Goal: Check status

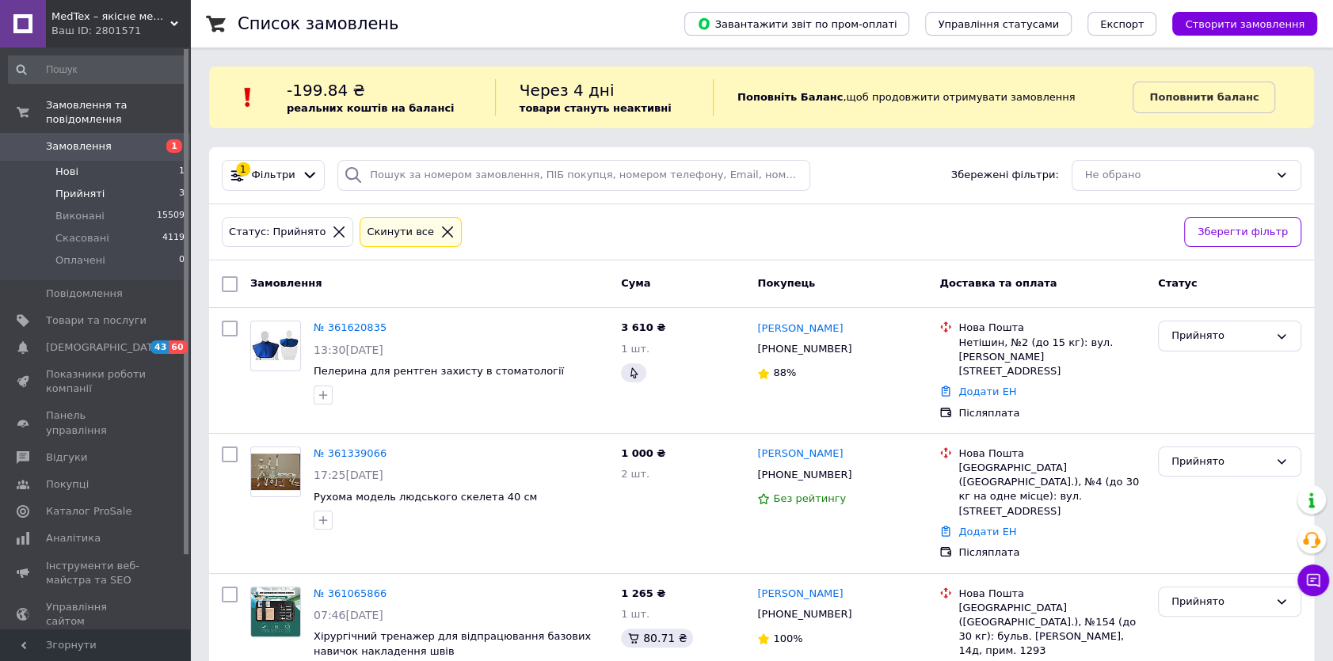
click at [68, 165] on span "Нові" at bounding box center [66, 172] width 23 height 14
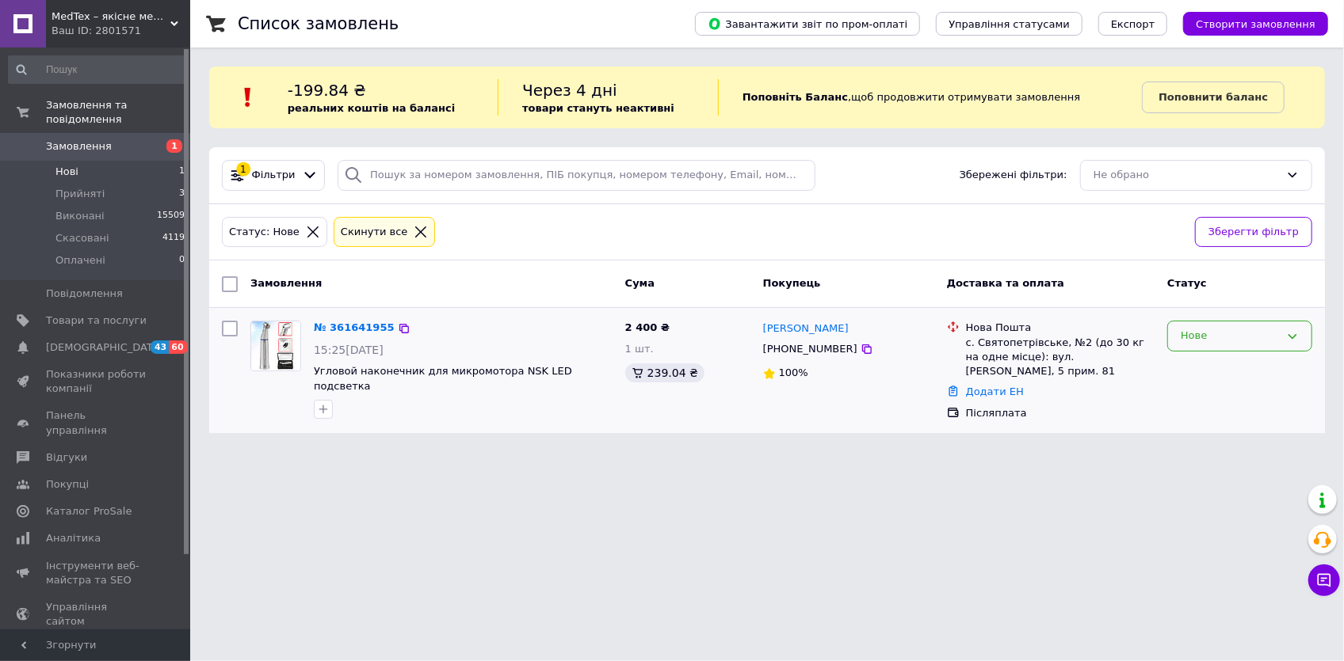
click at [1287, 335] on icon at bounding box center [1292, 336] width 13 height 13
click at [1283, 364] on li "Прийнято" at bounding box center [1239, 369] width 143 height 29
click at [334, 329] on link "№ 361641955" at bounding box center [350, 328] width 73 height 12
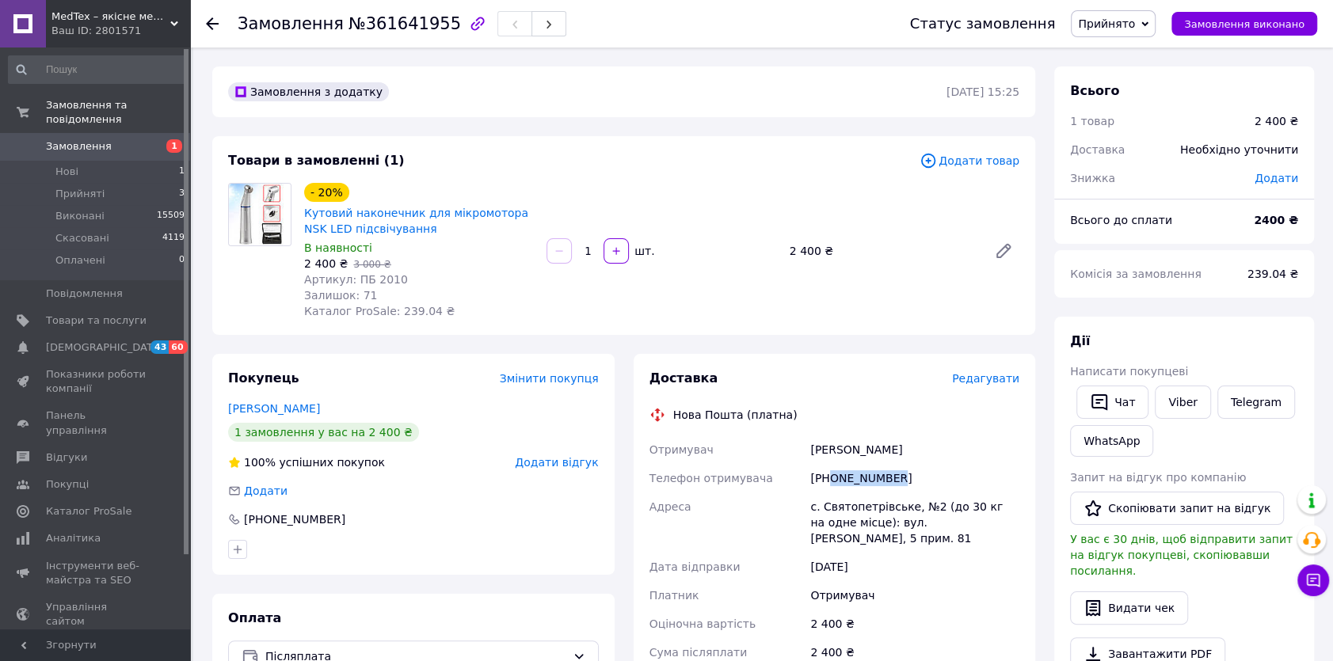
drag, startPoint x: 830, startPoint y: 477, endPoint x: 900, endPoint y: 482, distance: 69.9
click at [900, 482] on div "+380953356658" at bounding box center [914, 478] width 215 height 29
copy div "0953356658"
drag, startPoint x: 809, startPoint y: 449, endPoint x: 913, endPoint y: 541, distance: 139.2
click at [913, 541] on div "Отримувач Байрачна Олена Телефон отримувача +380953356658 Адреса с. Святопетрів…" at bounding box center [834, 588] width 377 height 304
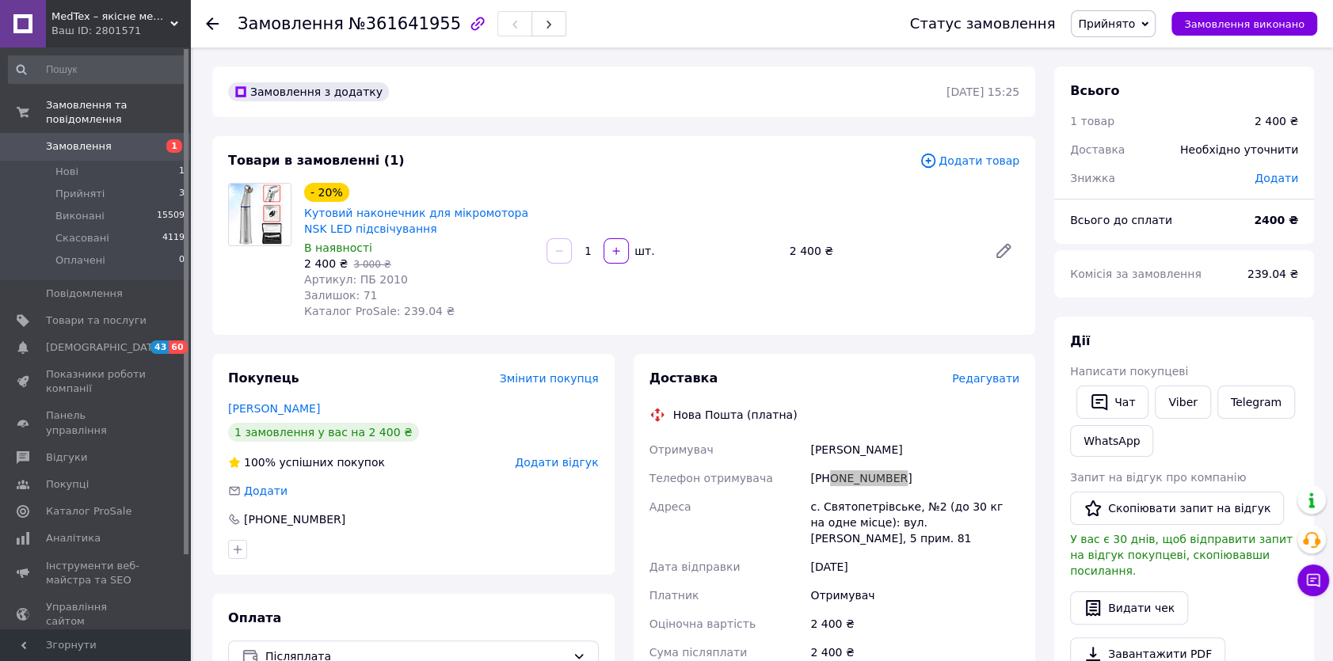
copy div "Байрачна Олена Телефон отримувача +380953356658 Адреса с. Святопетрівське, №2 (…"
